Goal: Find specific page/section: Find specific page/section

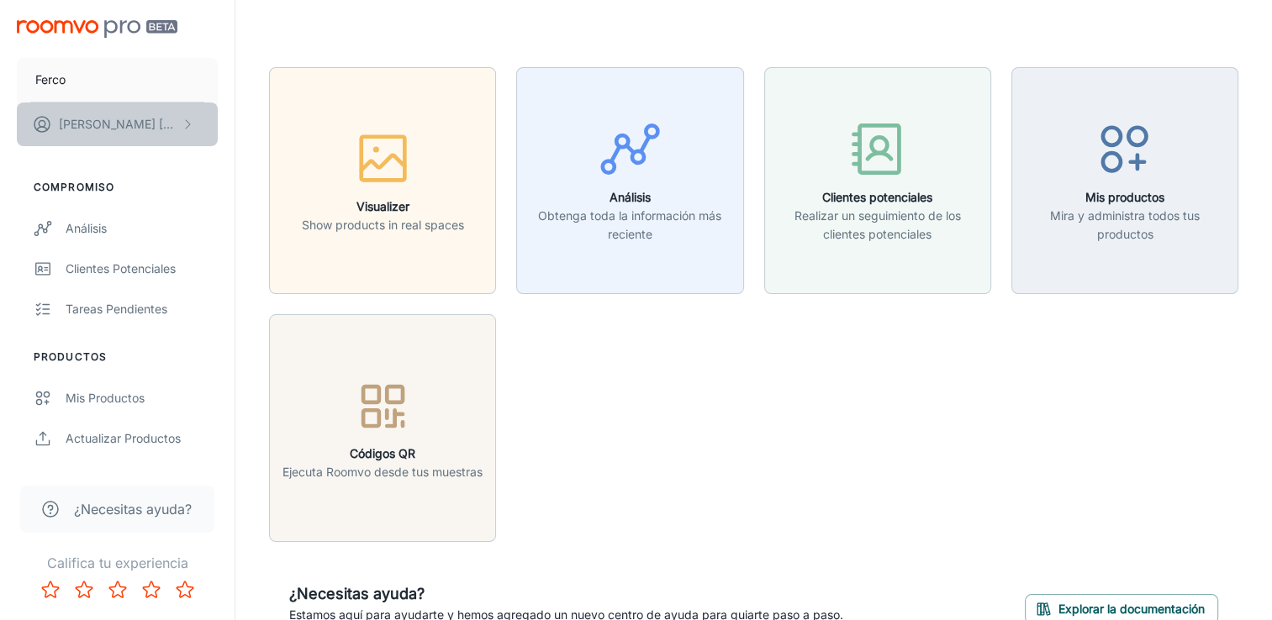
click at [129, 124] on p "[PERSON_NAME] [PERSON_NAME]" at bounding box center [118, 124] width 119 height 18
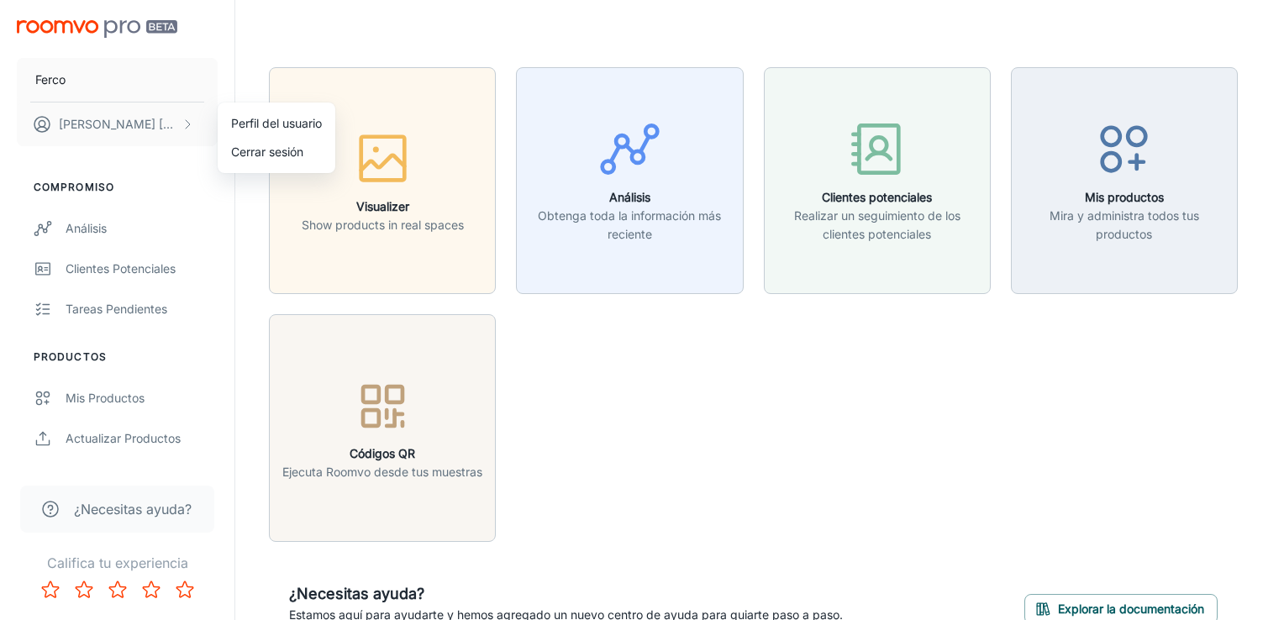
click at [393, 227] on div at bounding box center [642, 310] width 1284 height 620
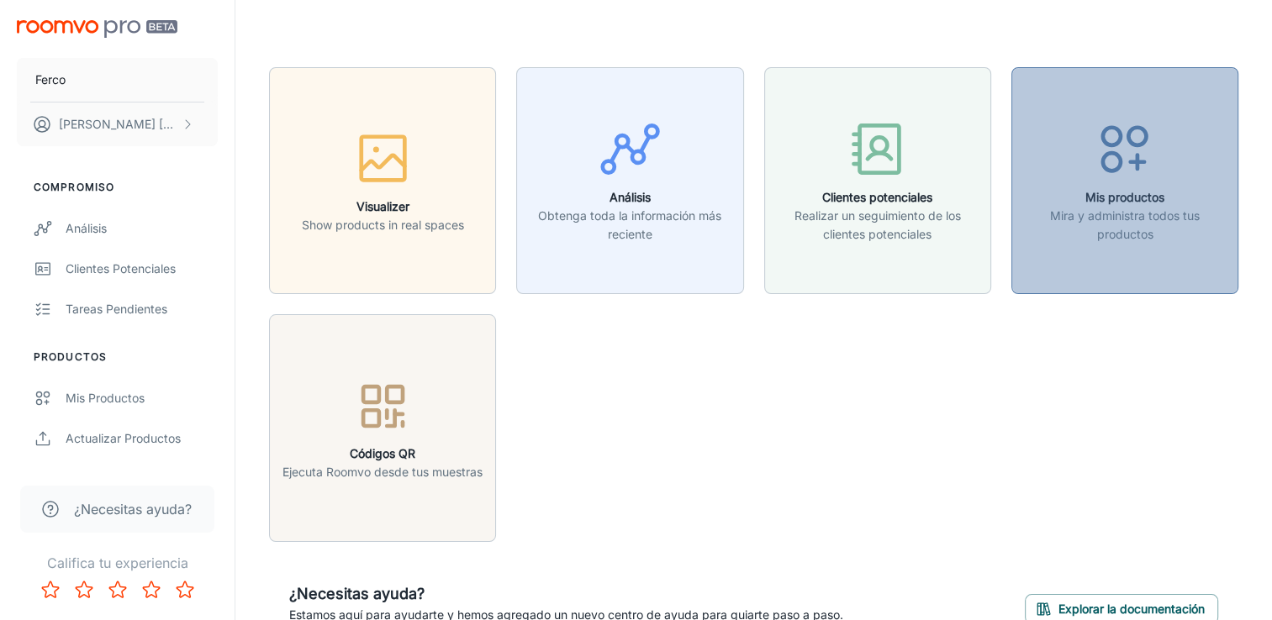
click at [1218, 224] on p "Mira y administra todos tus productos" at bounding box center [1124, 225] width 205 height 37
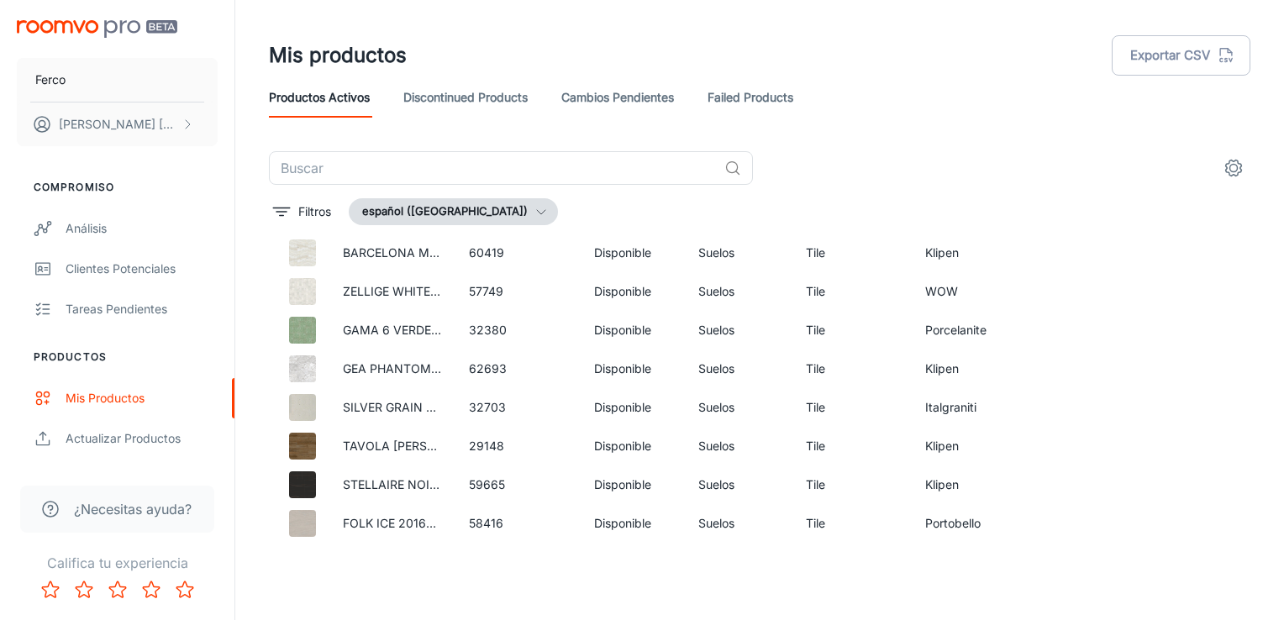
scroll to position [891, 0]
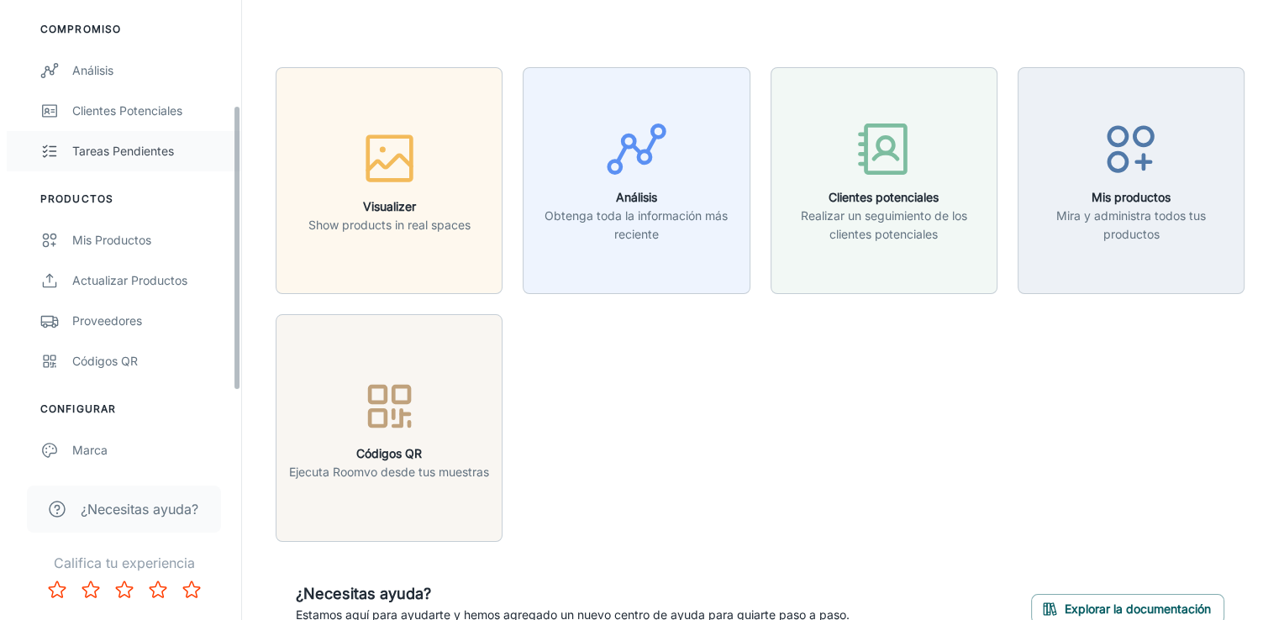
scroll to position [171, 0]
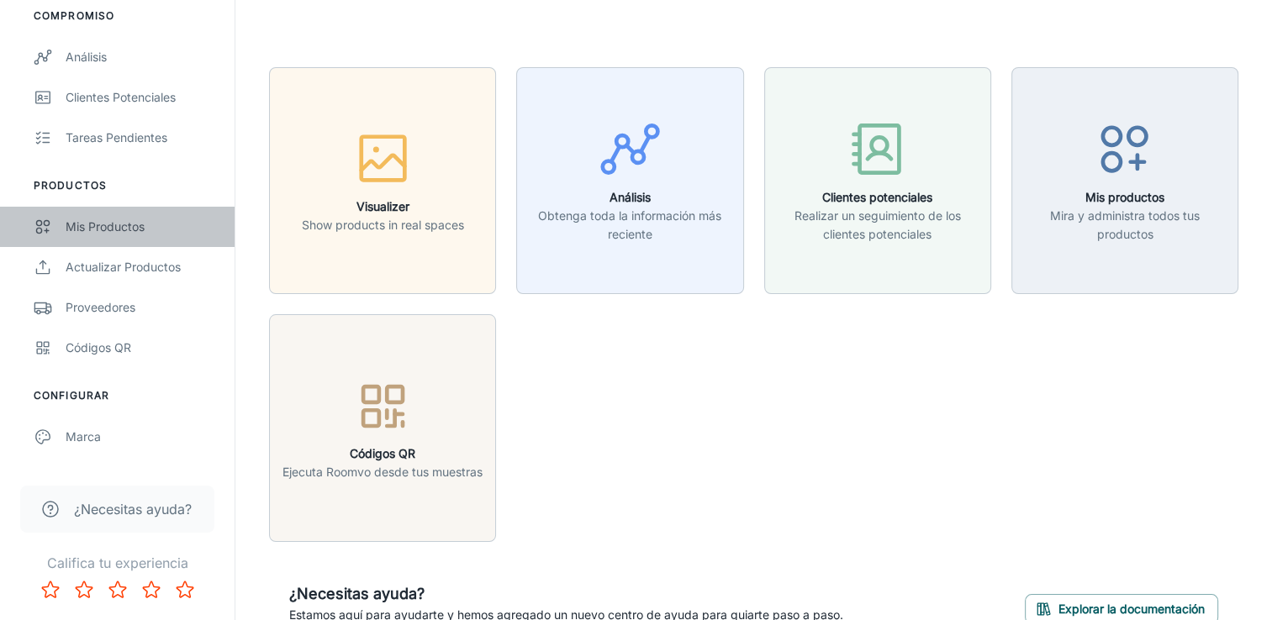
click at [109, 232] on div "Mis productos" at bounding box center [142, 227] width 152 height 18
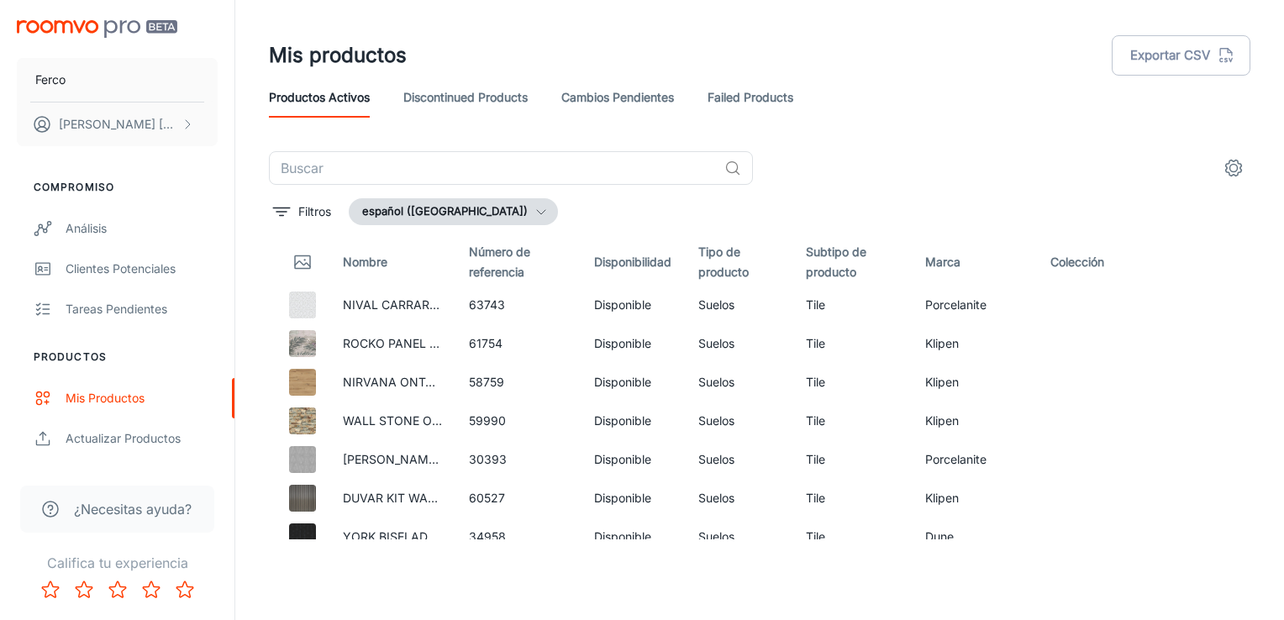
click at [398, 204] on button "español ([GEOGRAPHIC_DATA])" at bounding box center [453, 211] width 209 height 27
click at [398, 204] on div at bounding box center [642, 310] width 1284 height 620
